Goal: Transaction & Acquisition: Obtain resource

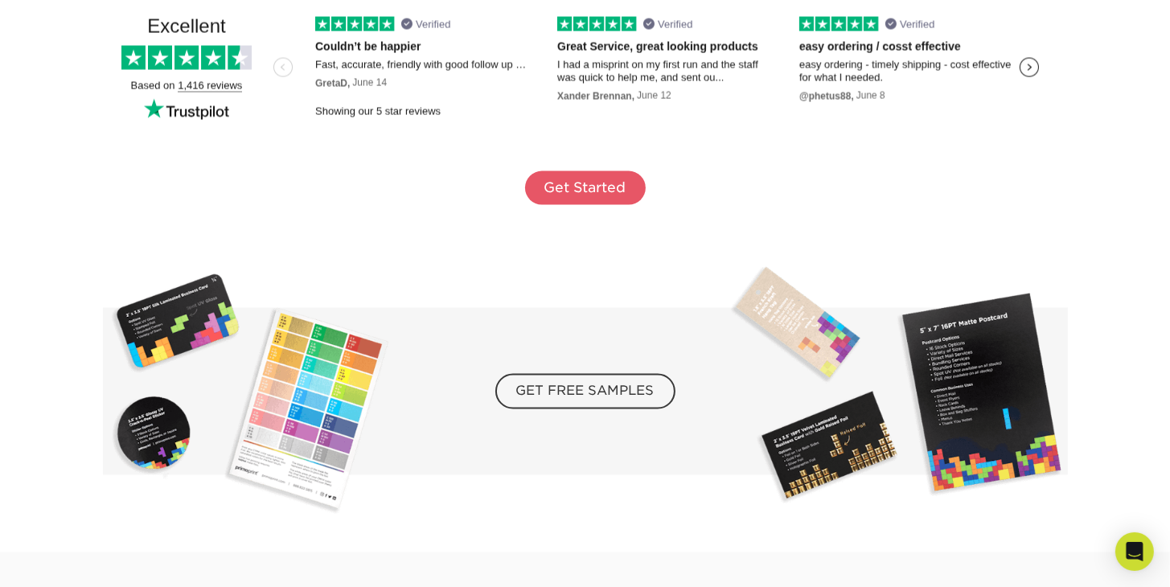
scroll to position [2604, 0]
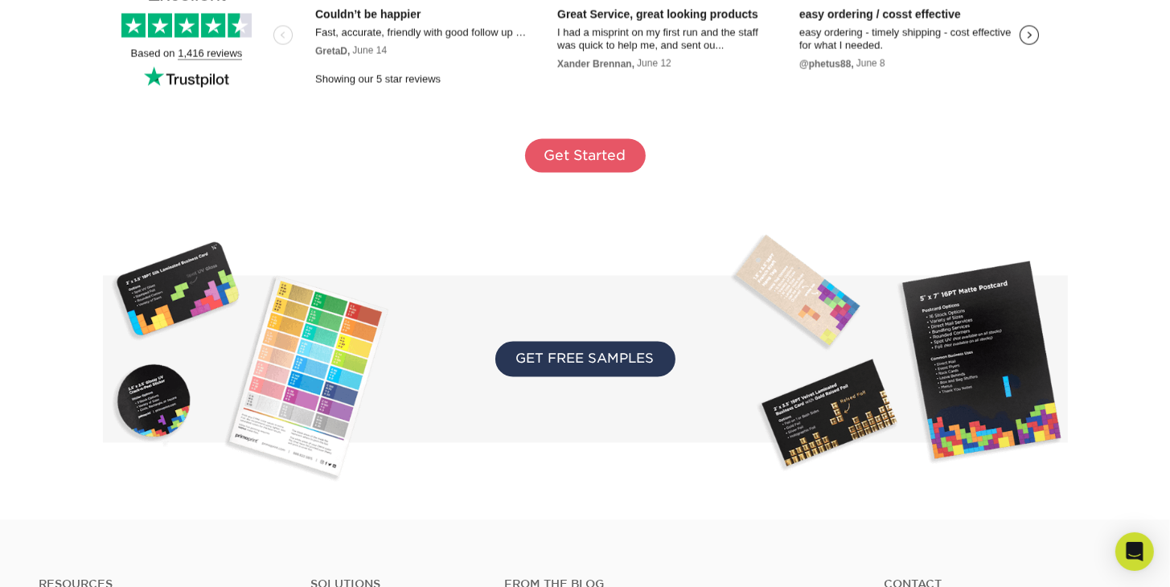
click at [576, 358] on span "GET FREE SAMPLES" at bounding box center [585, 359] width 180 height 35
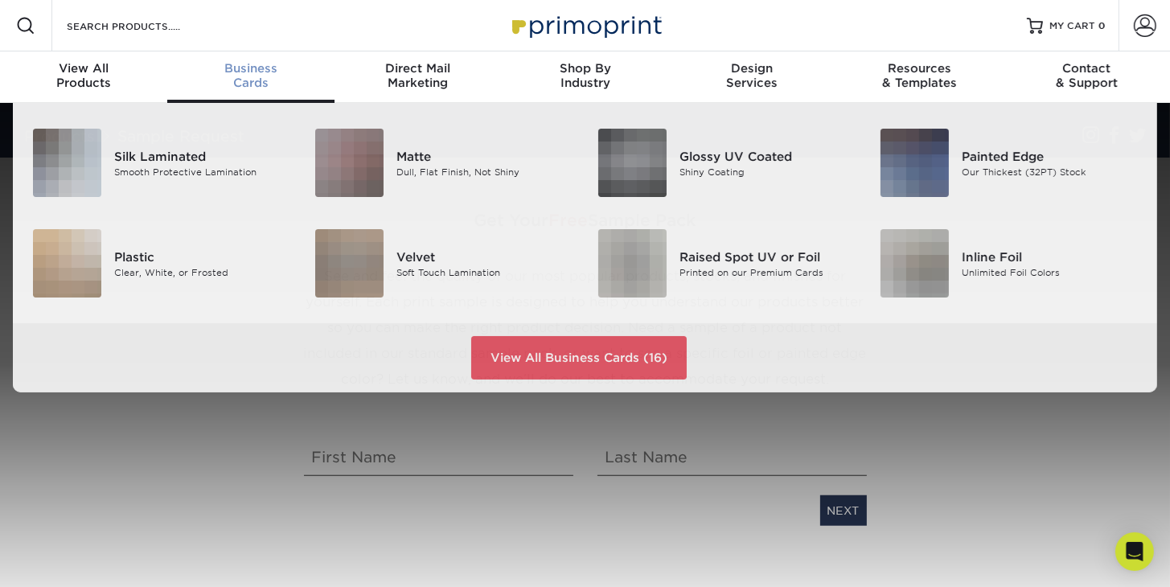
click at [245, 72] on span "Business" at bounding box center [250, 68] width 167 height 14
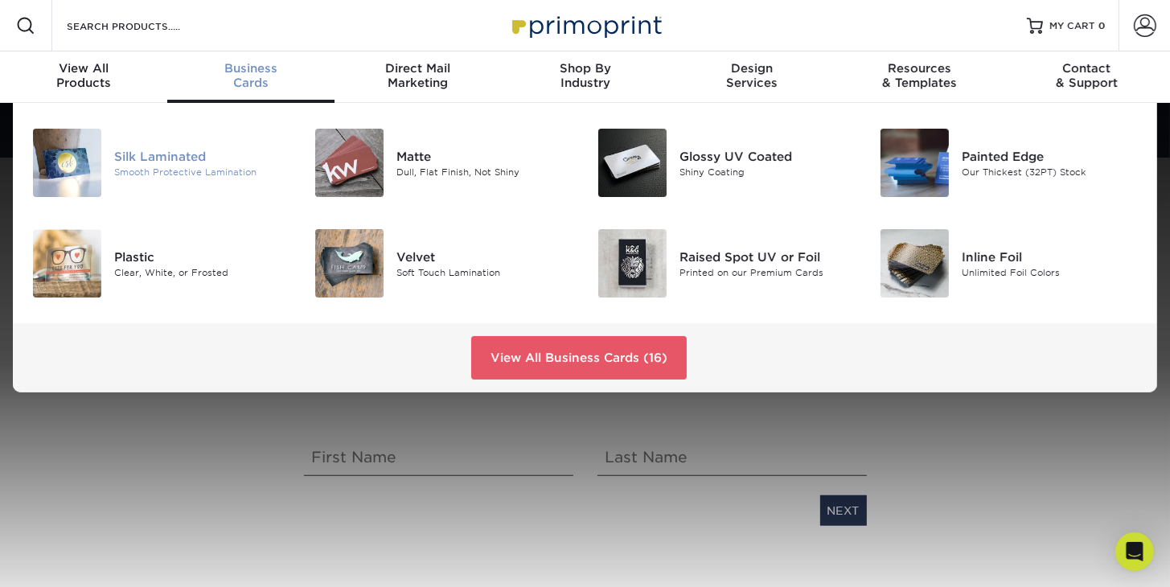
click at [174, 168] on div "Smooth Protective Lamination" at bounding box center [202, 172] width 176 height 14
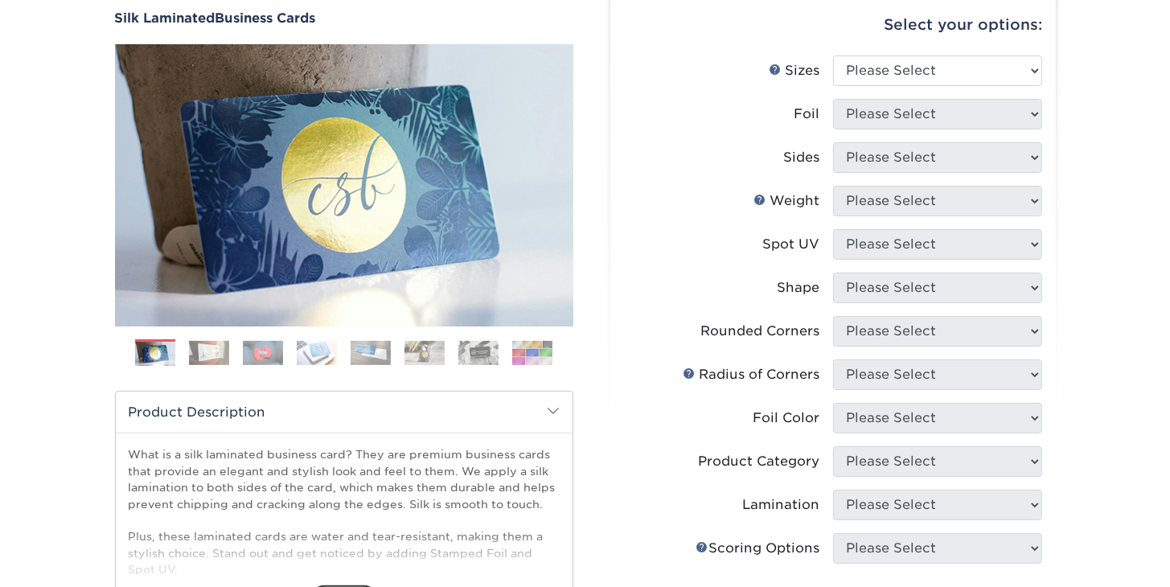
scroll to position [80, 0]
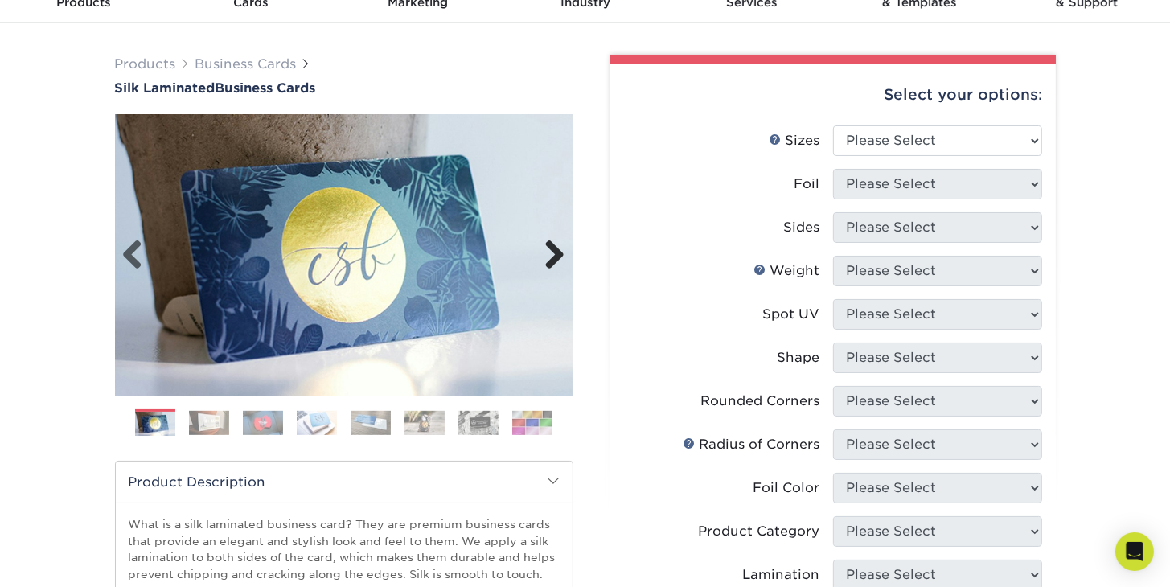
click at [560, 257] on link "Next" at bounding box center [549, 256] width 32 height 32
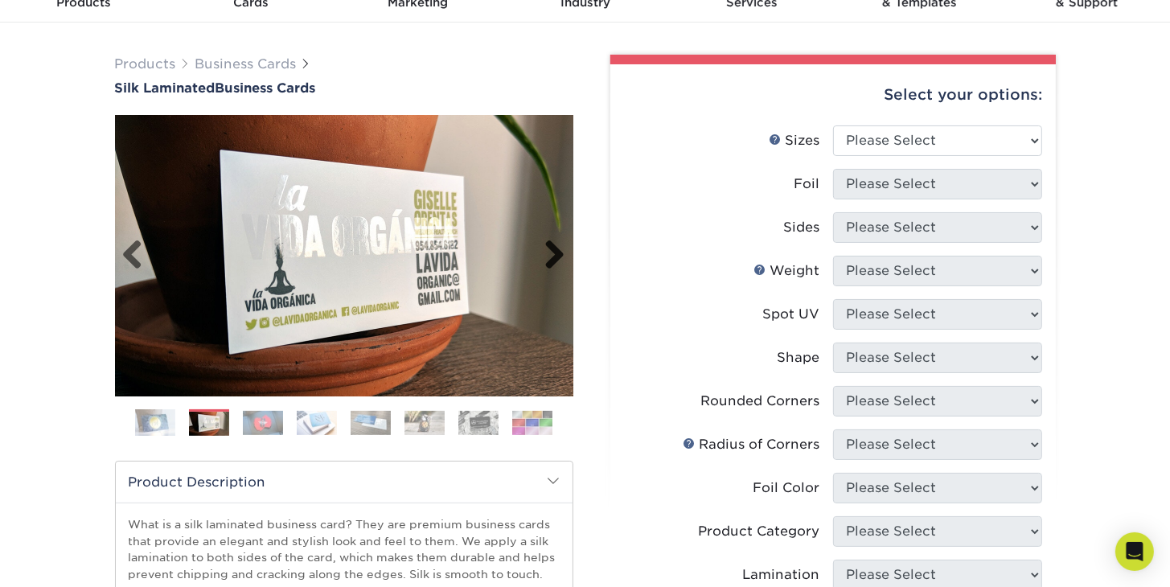
click at [560, 257] on link "Next" at bounding box center [549, 256] width 32 height 32
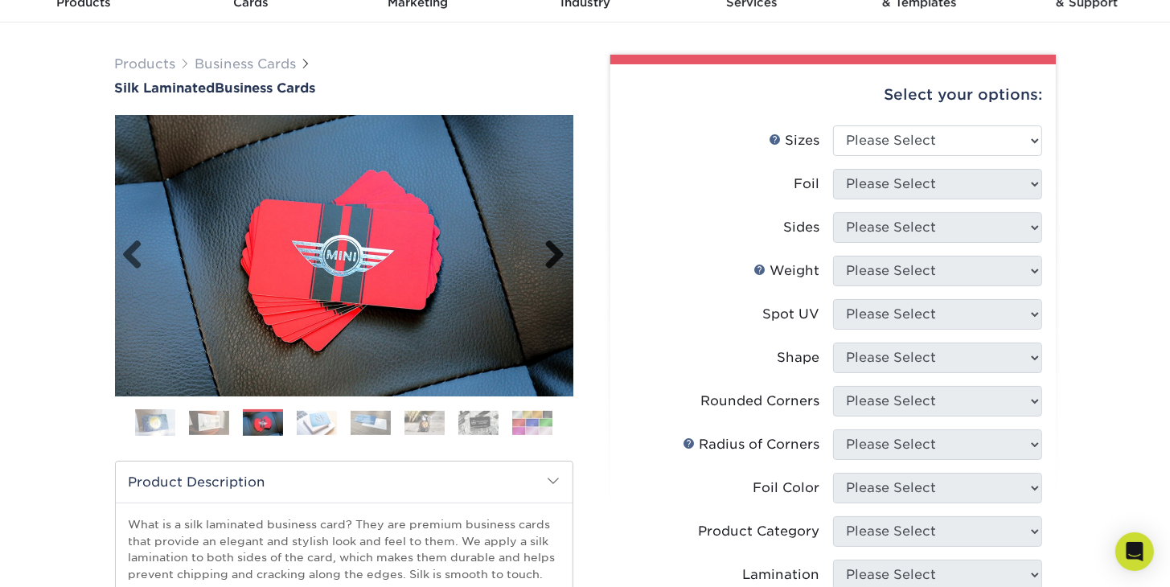
click at [560, 257] on link "Next" at bounding box center [549, 256] width 32 height 32
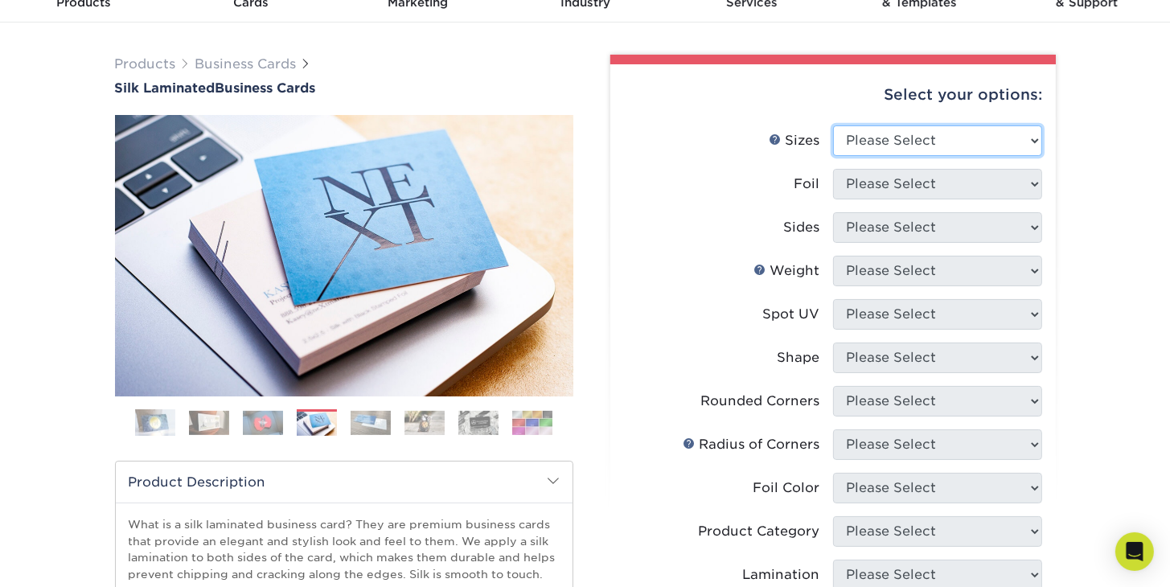
click at [1033, 145] on select "Please Select 1.5" x 3.5" - Mini 1.75" x 3.5" - Mini 2" x 2" - Square 2" x 3" -…" at bounding box center [937, 140] width 209 height 31
select select "2.00x3.50"
click at [833, 125] on select "Please Select 1.5" x 3.5" - Mini 1.75" x 3.5" - Mini 2" x 2" - Square 2" x 3" -…" at bounding box center [937, 140] width 209 height 31
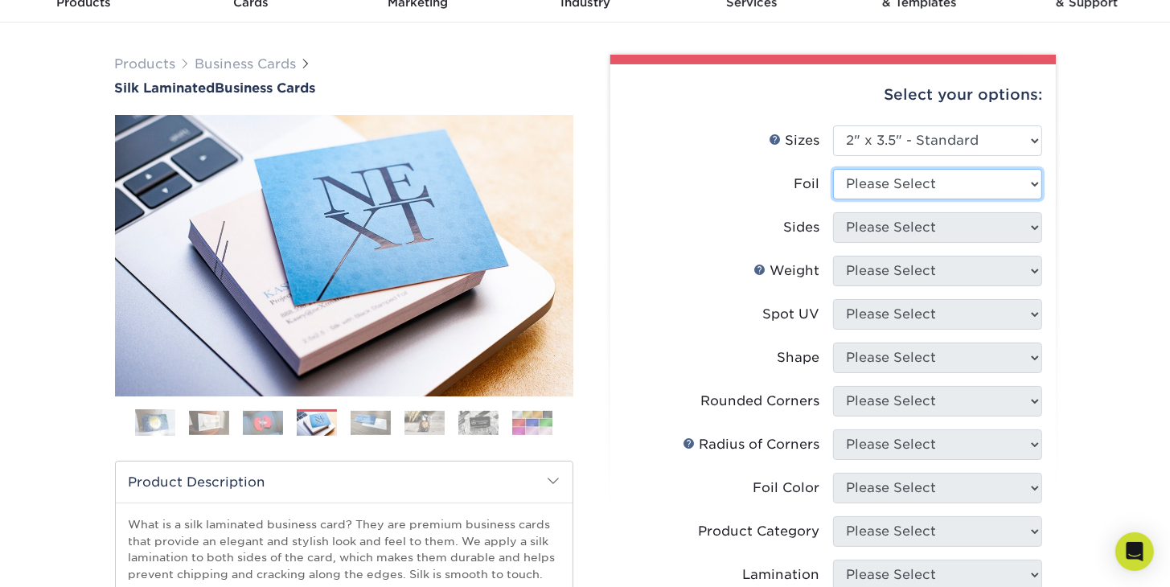
click at [1031, 182] on select "Please Select Yes No" at bounding box center [937, 184] width 209 height 31
select select "1"
click at [833, 169] on select "Please Select Yes No" at bounding box center [937, 184] width 209 height 31
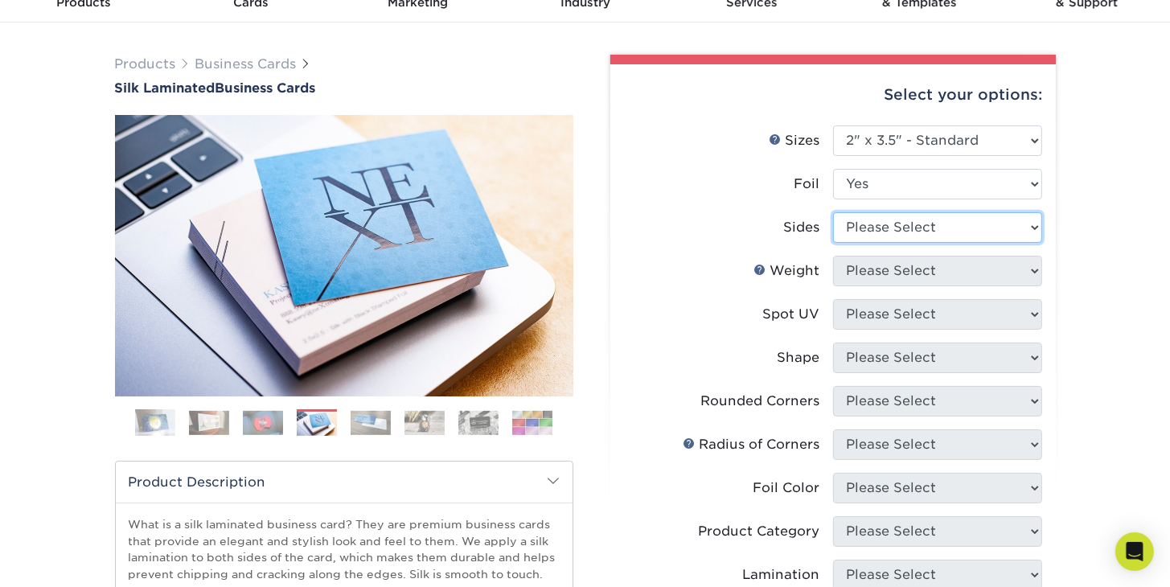
click at [1030, 221] on select "Please Select Print Both Sides - Foil Both Sides Print Both Sides - Foil Front …" at bounding box center [937, 227] width 209 height 31
select select "e9e9dfb3-fba1-4d60-972c-fd9ca5904d33"
click at [833, 212] on select "Please Select Print Both Sides - Foil Both Sides Print Both Sides - Foil Front …" at bounding box center [937, 227] width 209 height 31
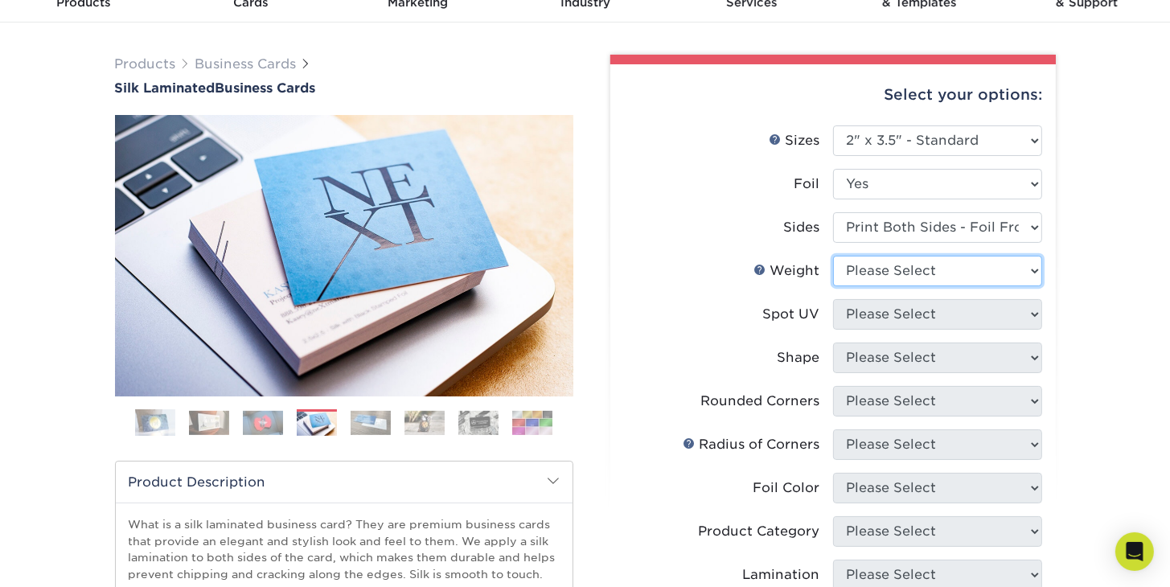
click at [1032, 270] on select "Please Select 16PT" at bounding box center [937, 271] width 209 height 31
select select "16PT"
click at [833, 256] on select "Please Select 16PT" at bounding box center [937, 271] width 209 height 31
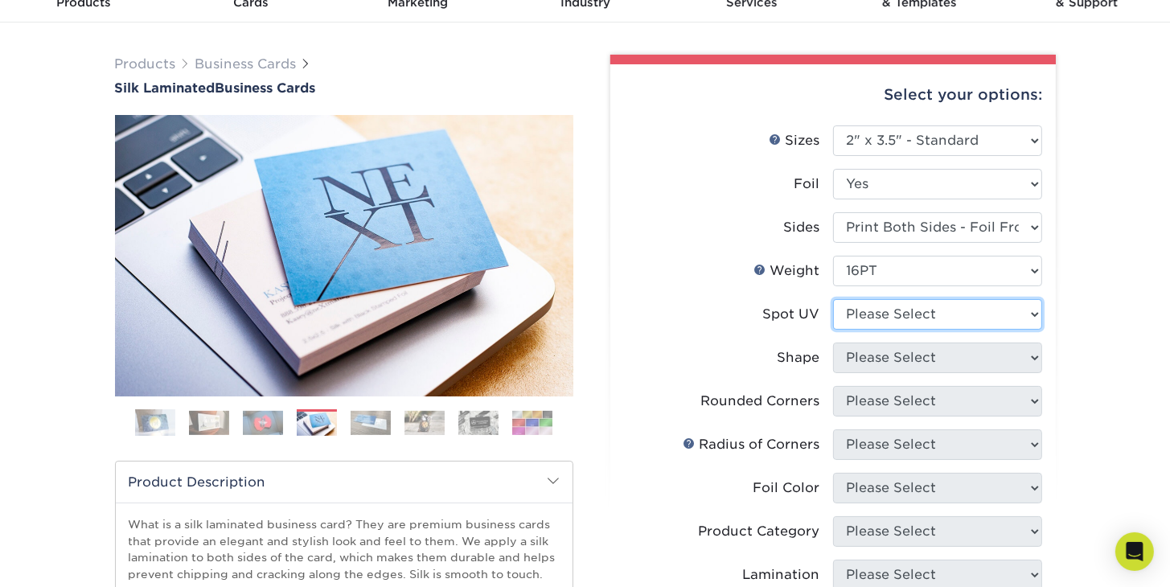
click at [1036, 311] on select "Please Select No Spot UV Front and Back (Both Sides) Front Only Back Only" at bounding box center [937, 314] width 209 height 31
select select "1"
click at [833, 299] on select "Please Select No Spot UV Front and Back (Both Sides) Front Only Back Only" at bounding box center [937, 314] width 209 height 31
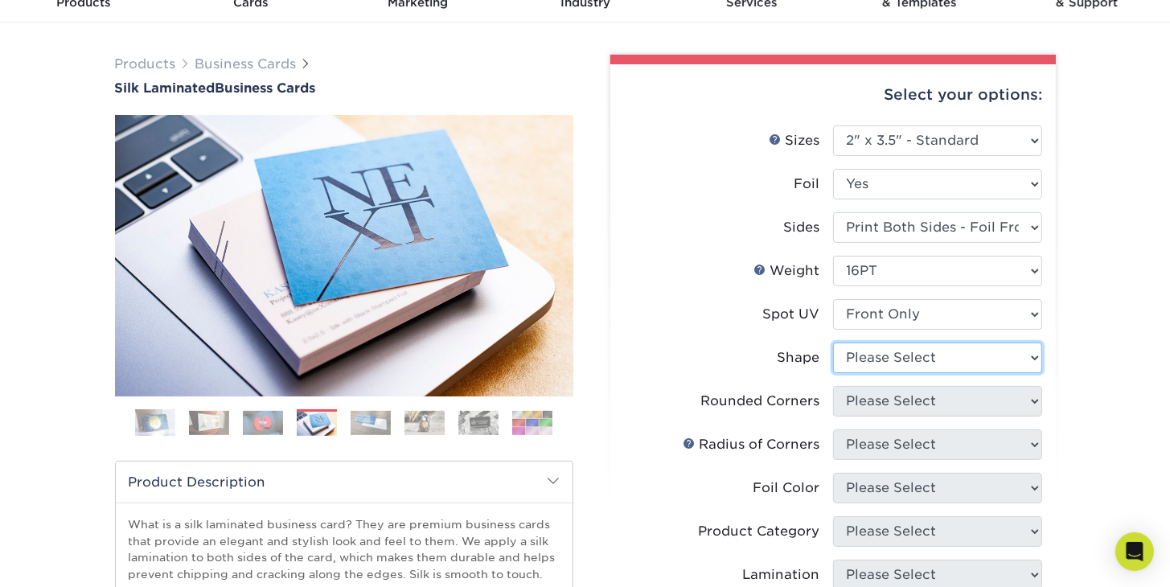
click at [1017, 356] on select "Please Select Standard" at bounding box center [937, 358] width 209 height 31
select select "standard"
click at [833, 343] on select "Please Select Standard" at bounding box center [937, 358] width 209 height 31
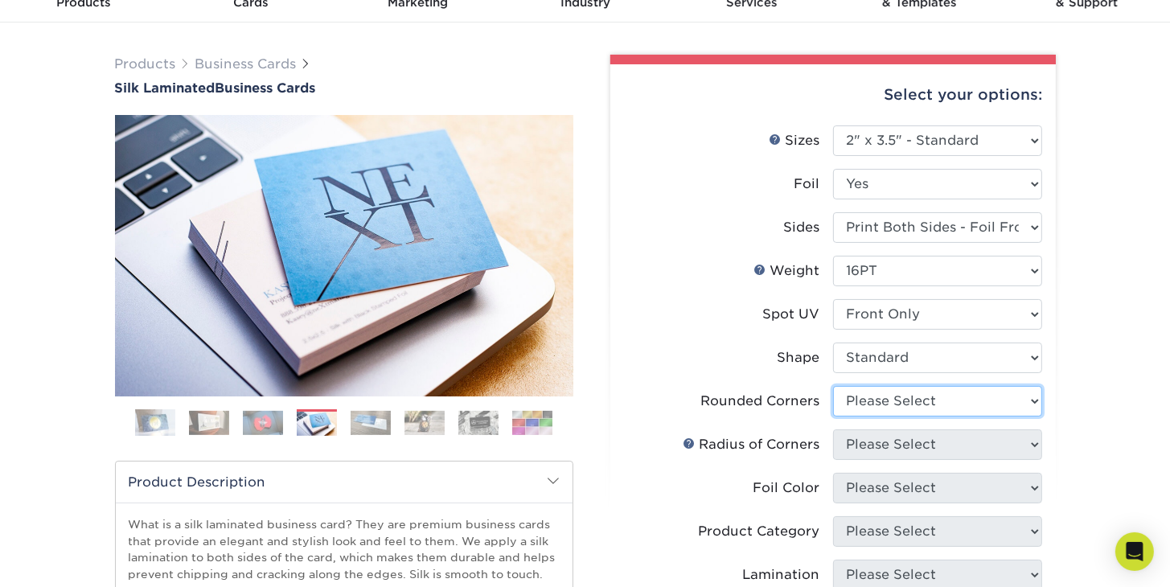
click at [1037, 401] on select "Please Select Yes - Round 2 Corners Yes - Round 4 Corners No" at bounding box center [937, 401] width 209 height 31
click at [833, 386] on select "Please Select Yes - Round 2 Corners Yes - Round 4 Corners No" at bounding box center [937, 401] width 209 height 31
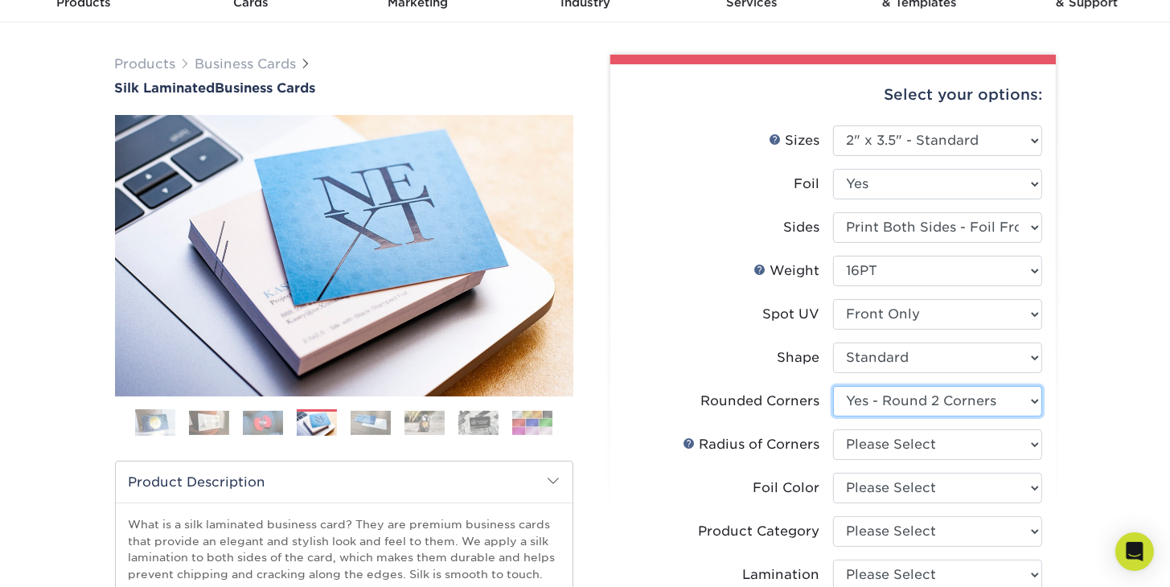
click at [1035, 406] on select "Please Select Yes - Round 2 Corners Yes - Round 4 Corners No" at bounding box center [937, 401] width 209 height 31
select select "7672df9e-0e0a-464d-8e1f-920c575e4da3"
click at [833, 386] on select "Please Select Yes - Round 2 Corners Yes - Round 4 Corners No" at bounding box center [937, 401] width 209 height 31
click at [1030, 448] on select "Please Select Rounded 1/8" Rounded 1/4"" at bounding box center [937, 444] width 209 height 31
select select "589680c7-ee9a-431b-9d12-d7aeb1386a97"
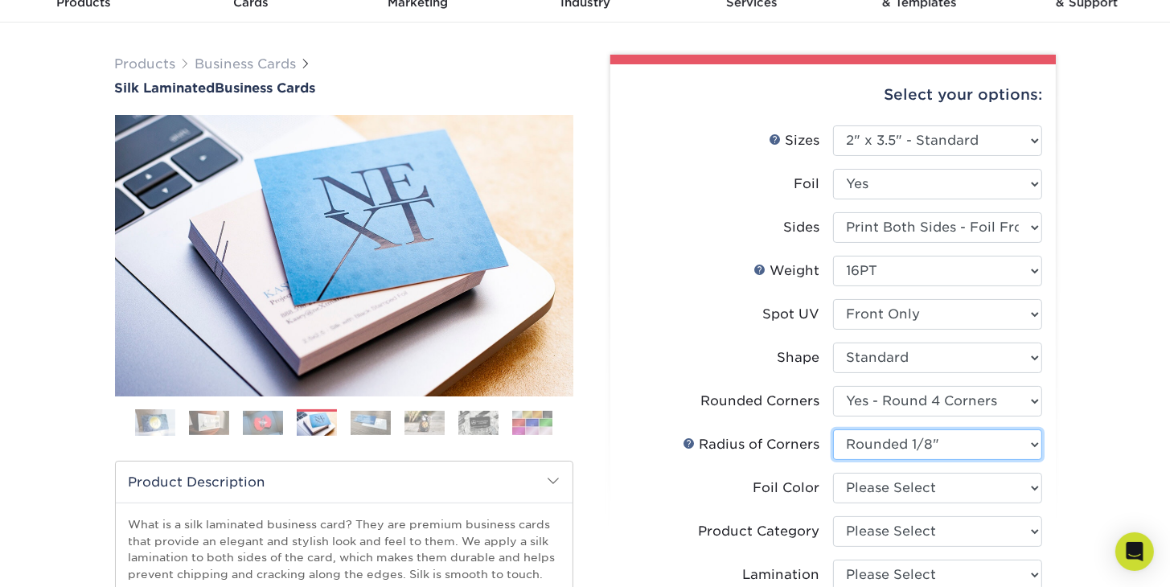
click at [833, 429] on select "Please Select Rounded 1/8" Rounded 1/4"" at bounding box center [937, 444] width 209 height 31
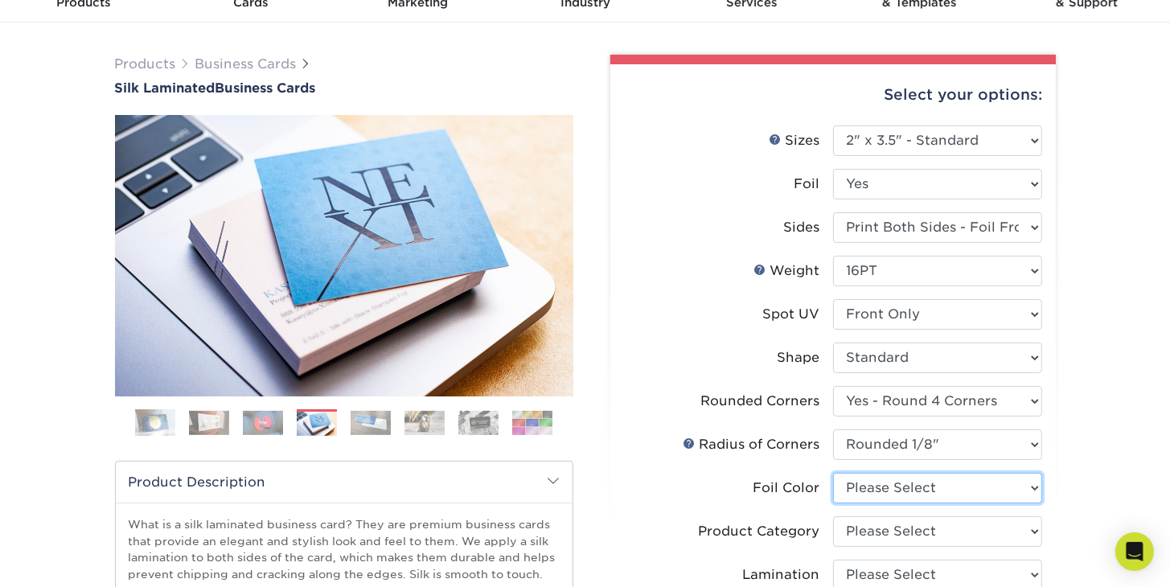
click at [1028, 487] on select "Please Select Silver Foil Black Foil Blue Foil Copper Foil Gold Foil Red Foil R…" at bounding box center [937, 488] width 209 height 31
select select "e482a702-b595-48f4-8488-80b31f3aa6bc"
click at [833, 473] on select "Please Select Silver Foil Black Foil Blue Foil Copper Foil Gold Foil Red Foil R…" at bounding box center [937, 488] width 209 height 31
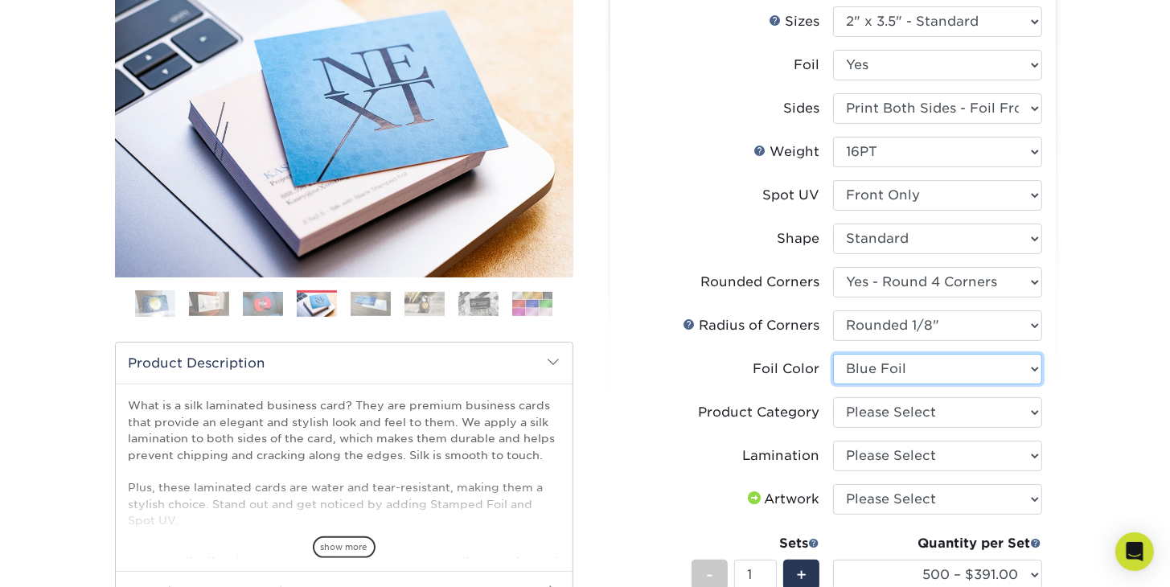
scroll to position [241, 0]
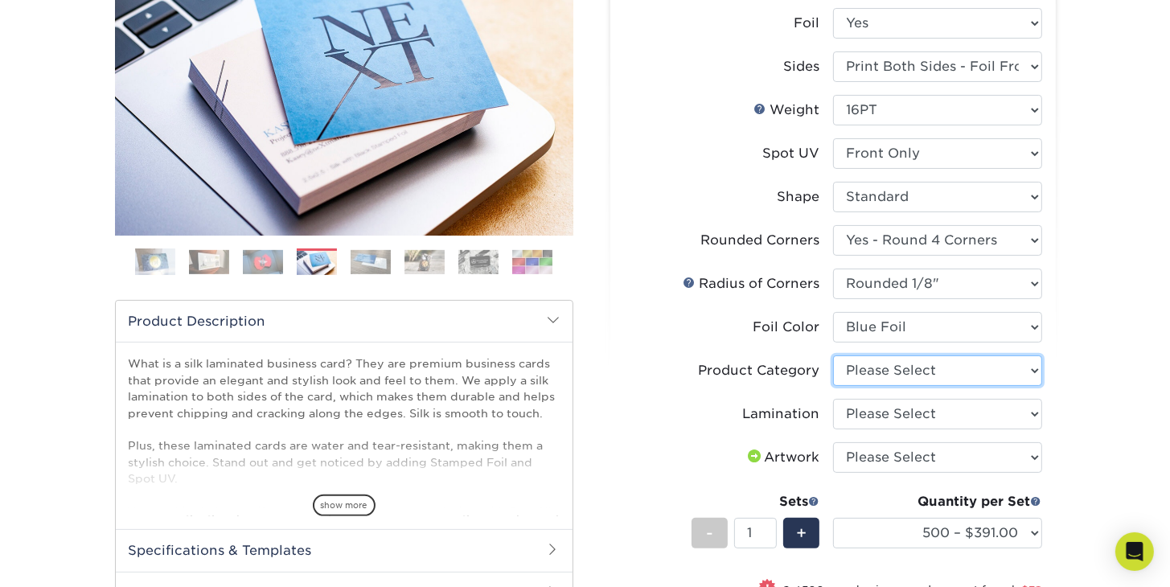
click at [1020, 368] on select "Please Select Business Cards" at bounding box center [937, 371] width 209 height 31
select select "3b5148f1-0588-4f88-a218-97bcfdce65c1"
click at [833, 356] on select "Please Select Business Cards" at bounding box center [937, 371] width 209 height 31
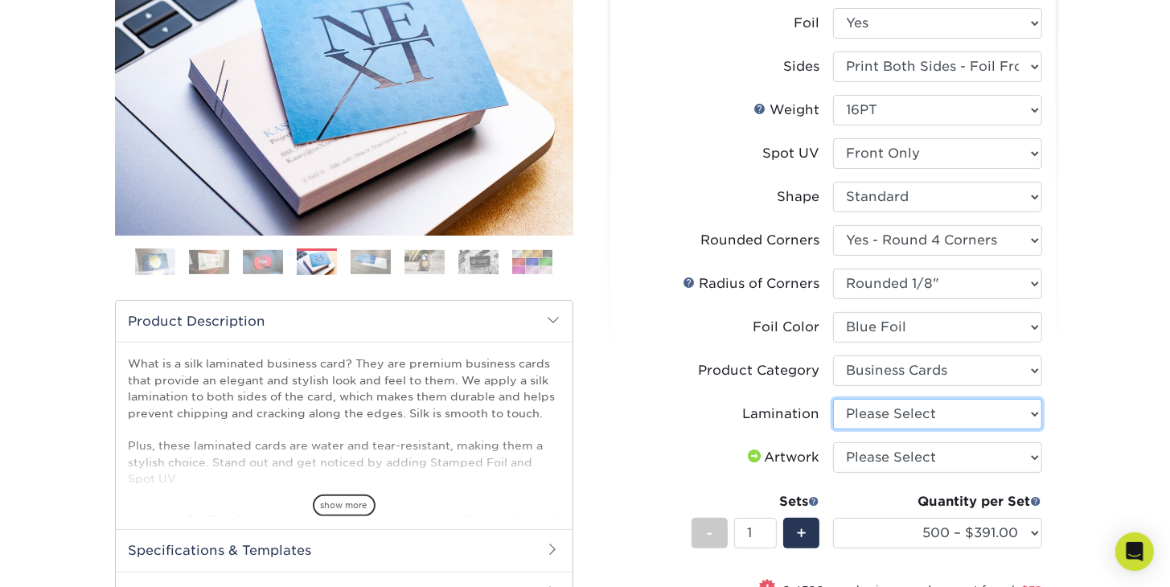
click at [1012, 413] on select "Please Select Silk" at bounding box center [937, 414] width 209 height 31
select select "ccacb42f-45f7-42d3-bbd3-7c8421cf37f0"
click at [833, 399] on select "Please Select Silk" at bounding box center [937, 414] width 209 height 31
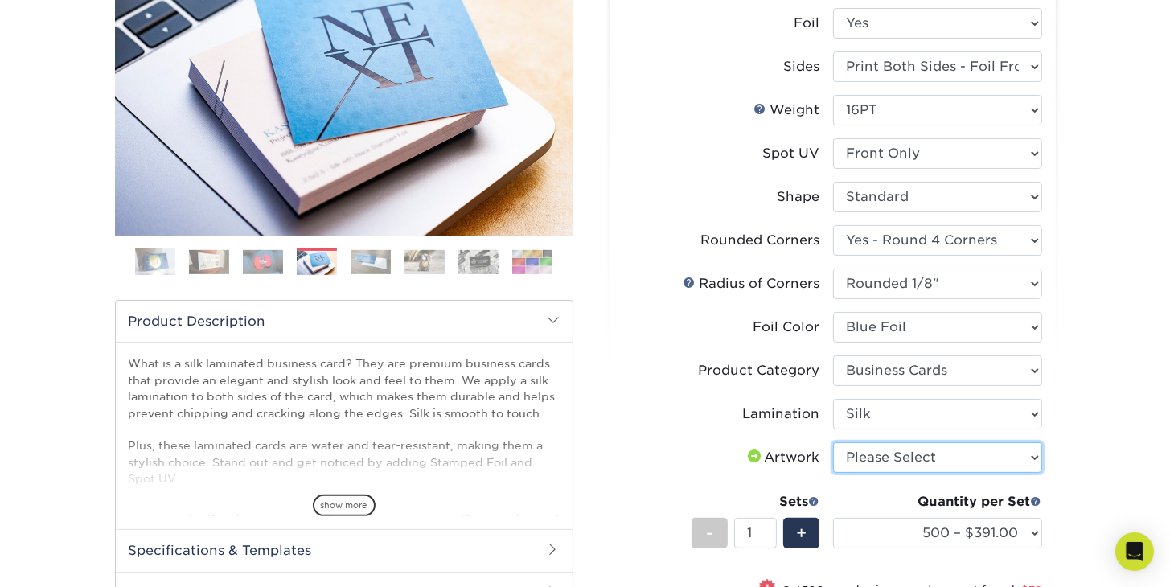
click at [1001, 456] on select "Please Select I will upload files I need a design - $100" at bounding box center [937, 457] width 209 height 31
select select "upload"
click at [833, 442] on select "Please Select I will upload files I need a design - $100" at bounding box center [937, 457] width 209 height 31
click at [1077, 454] on div "Products Business Cards Silk Laminated Business Cards Previous Next" at bounding box center [585, 390] width 1170 height 1056
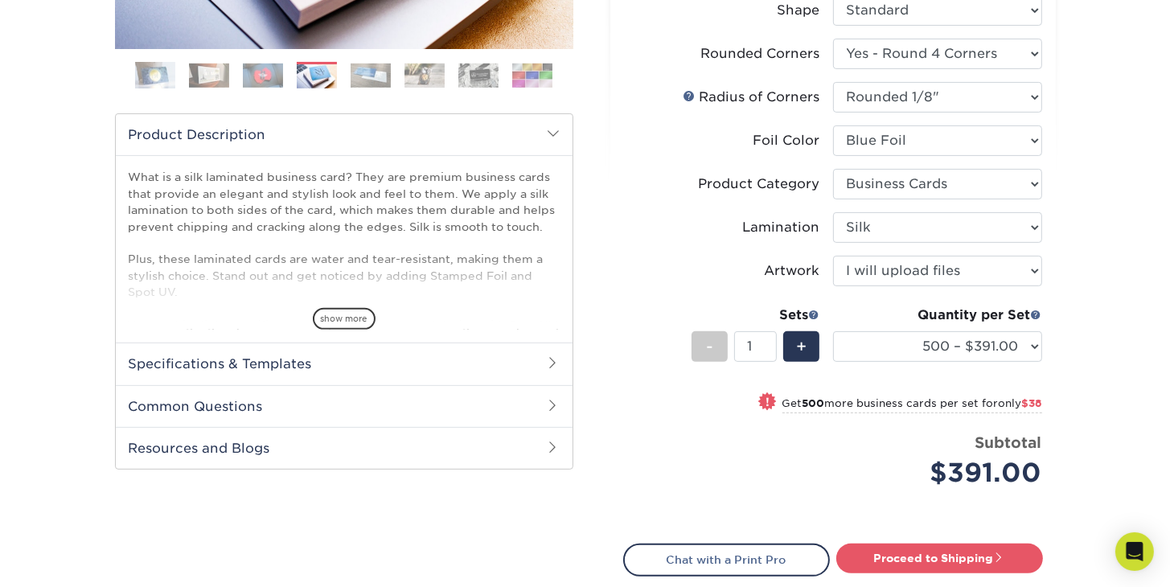
scroll to position [483, 0]
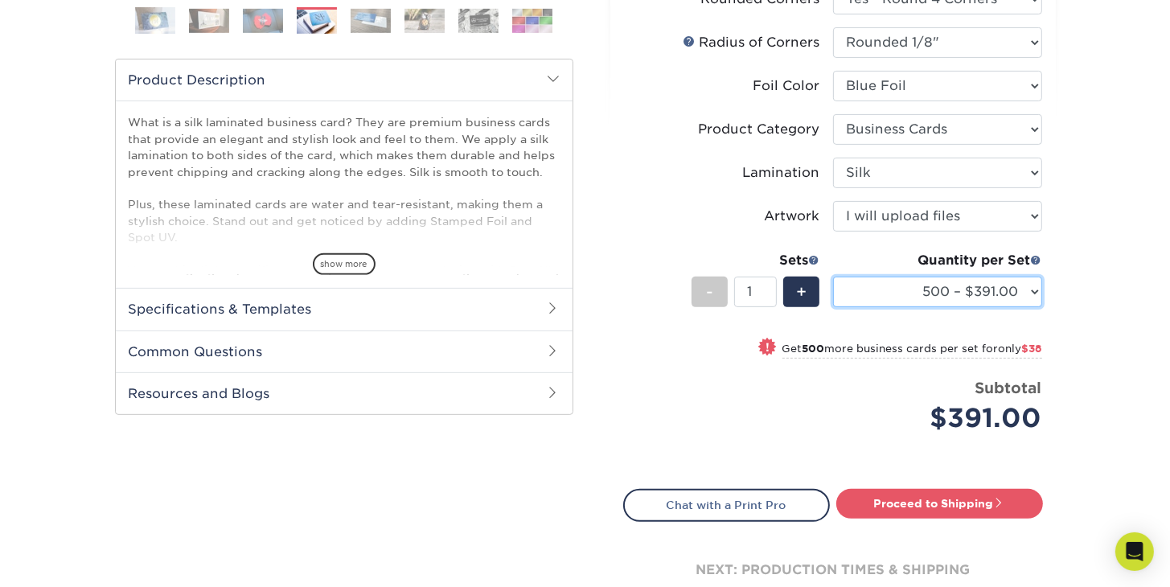
click at [1032, 290] on select "500 – $391.00 1000 – $429.00 2500 – $997.00 5000 – $1839.00" at bounding box center [937, 292] width 209 height 31
click at [1071, 288] on div "Products Business Cards Silk Laminated Business Cards Previous Next" at bounding box center [585, 148] width 1170 height 1056
